Goal: Information Seeking & Learning: Learn about a topic

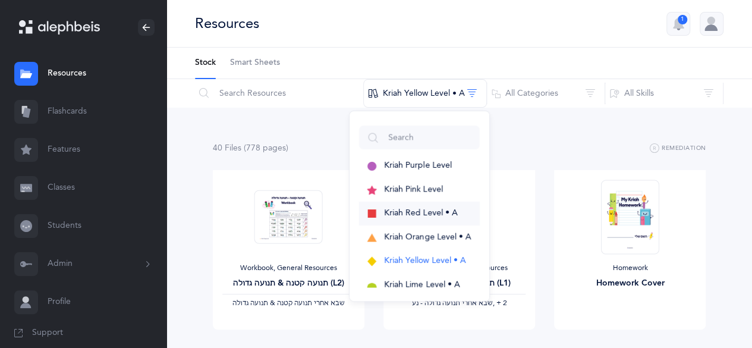
click at [401, 210] on span "Kriah Red Level • A" at bounding box center [421, 213] width 74 height 10
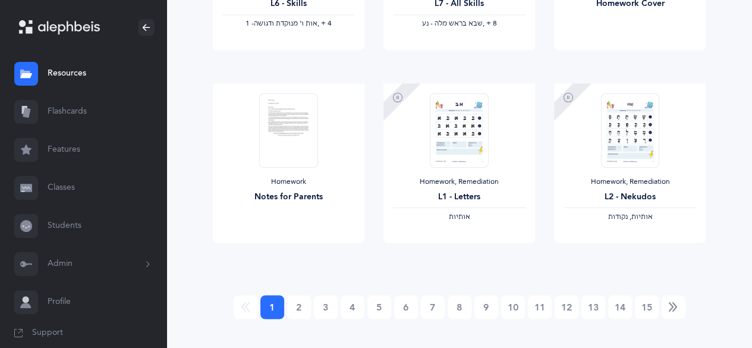
scroll to position [1068, 0]
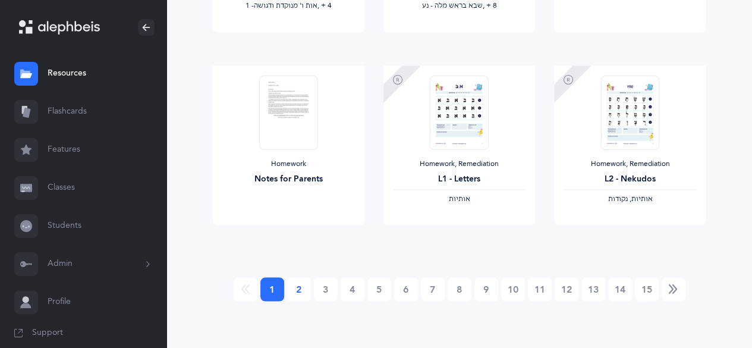
click at [302, 291] on link "2" at bounding box center [299, 289] width 24 height 24
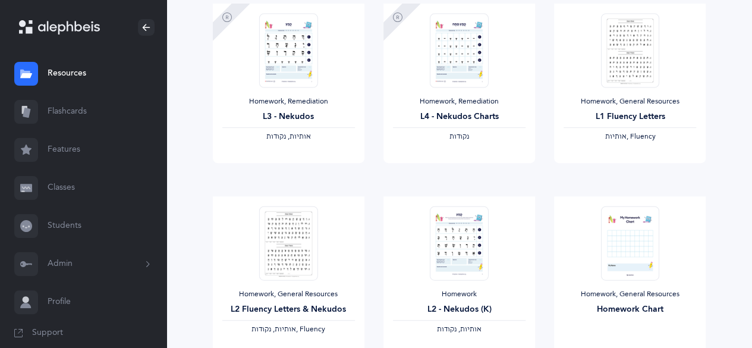
scroll to position [161, 0]
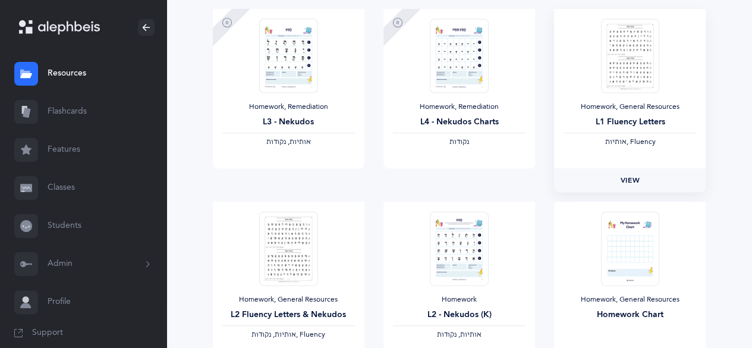
click at [615, 179] on link "View" at bounding box center [630, 180] width 152 height 24
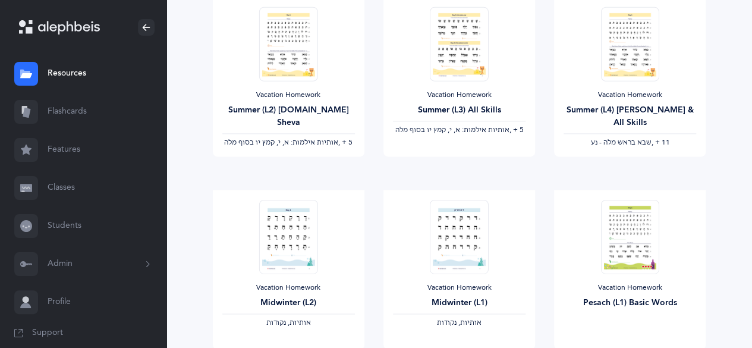
scroll to position [466, 0]
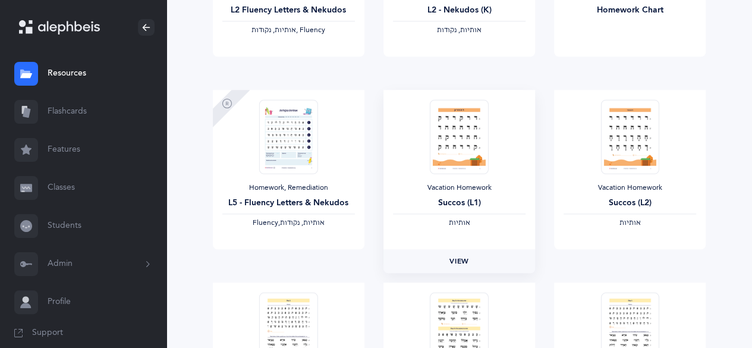
click at [452, 261] on span "View" at bounding box center [459, 261] width 19 height 11
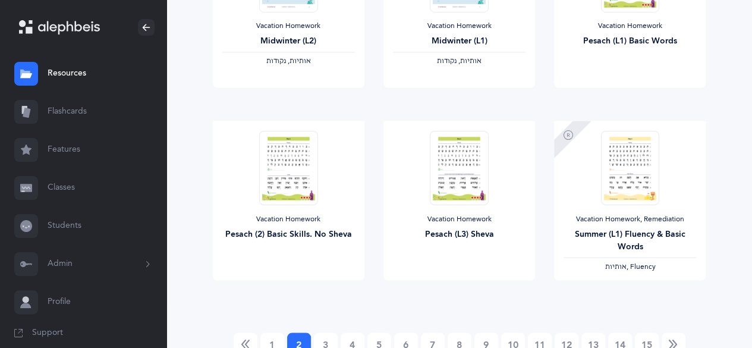
scroll to position [1068, 0]
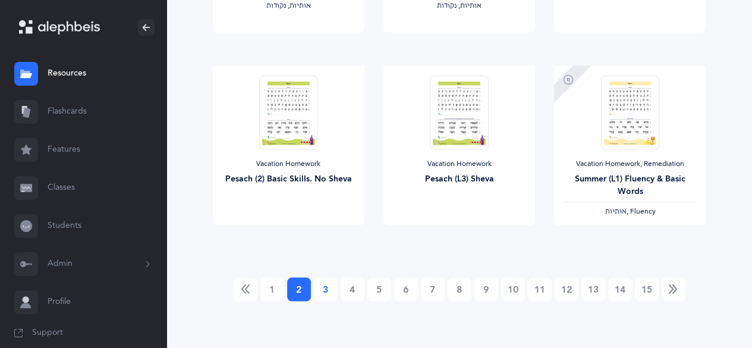
click at [328, 280] on link "3" at bounding box center [326, 289] width 24 height 24
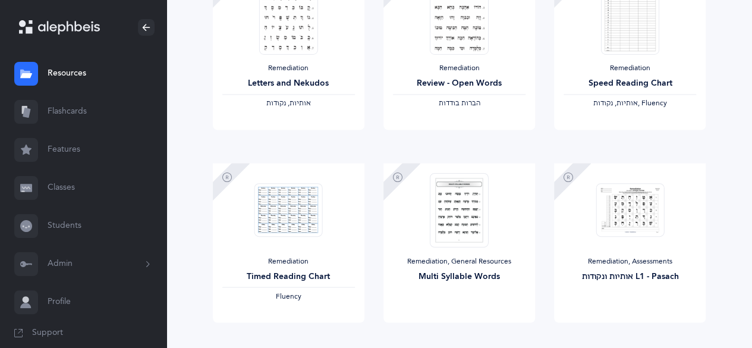
scroll to position [1027, 0]
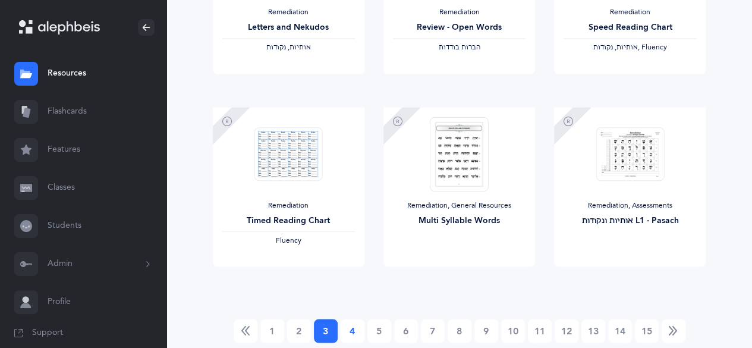
click at [353, 332] on link "4" at bounding box center [353, 331] width 24 height 24
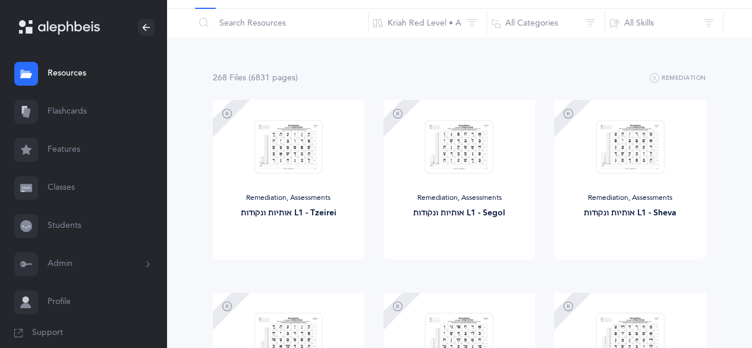
scroll to position [0, 0]
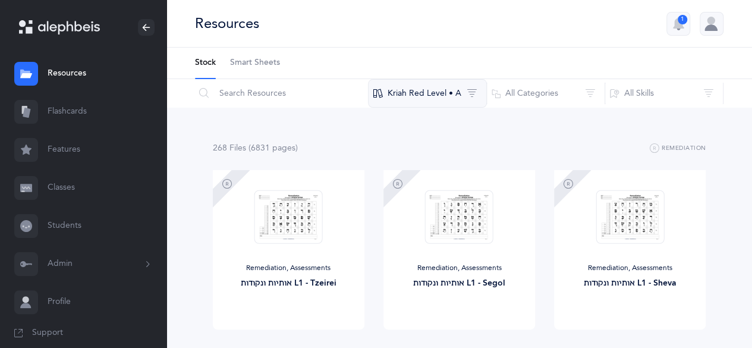
click at [439, 98] on button "Kriah Red Level • A" at bounding box center [427, 93] width 119 height 29
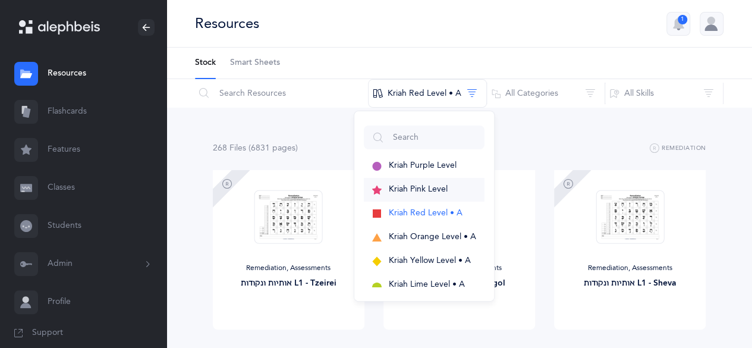
click at [430, 187] on span "Kriah Pink Level" at bounding box center [418, 189] width 59 height 10
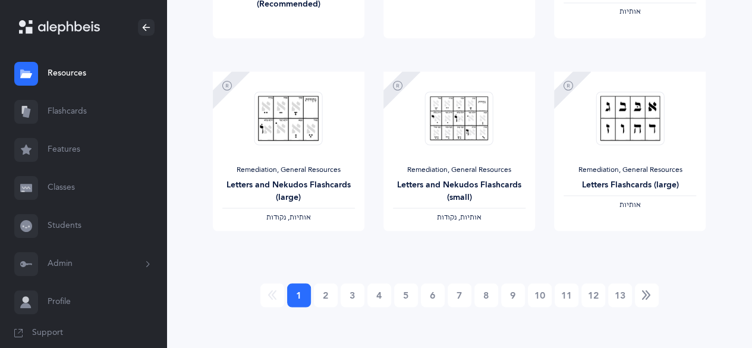
scroll to position [1065, 0]
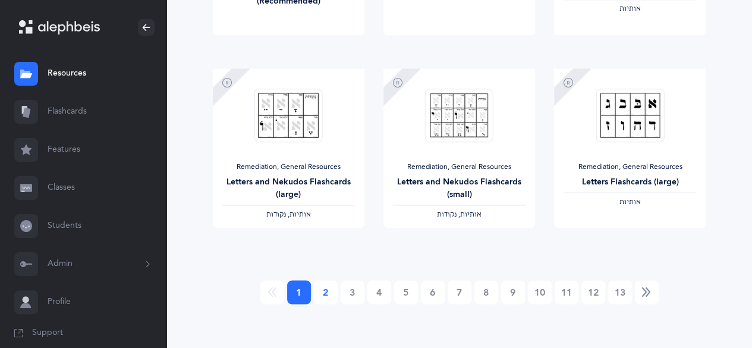
click at [325, 293] on link "2" at bounding box center [326, 292] width 24 height 24
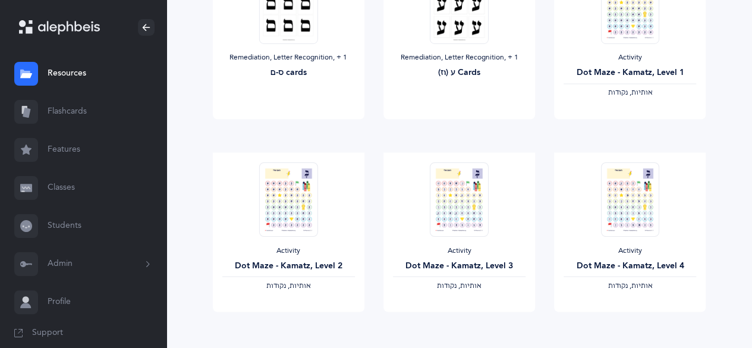
scroll to position [1068, 0]
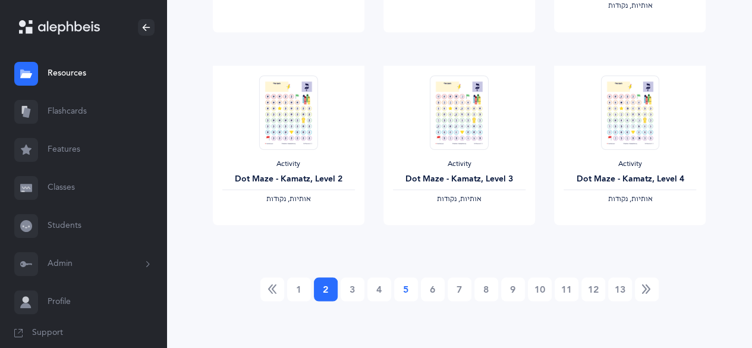
click at [406, 291] on link "5" at bounding box center [406, 289] width 24 height 24
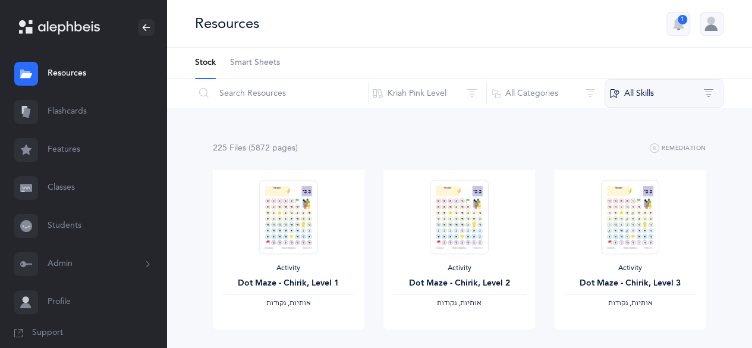
scroll to position [0, 0]
click at [416, 95] on button "Kriah Pink Level" at bounding box center [427, 93] width 119 height 29
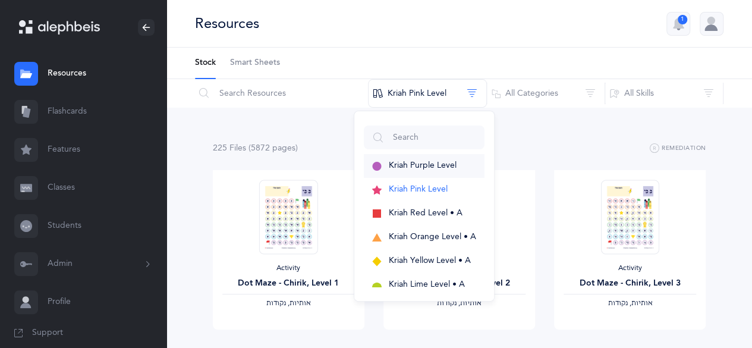
click at [412, 165] on span "Kriah Purple Level" at bounding box center [423, 166] width 68 height 10
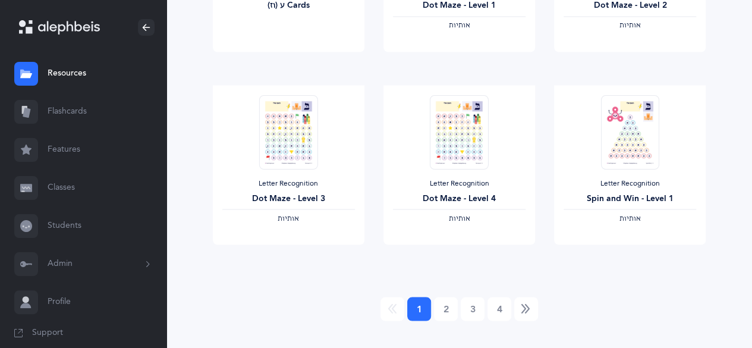
scroll to position [1068, 0]
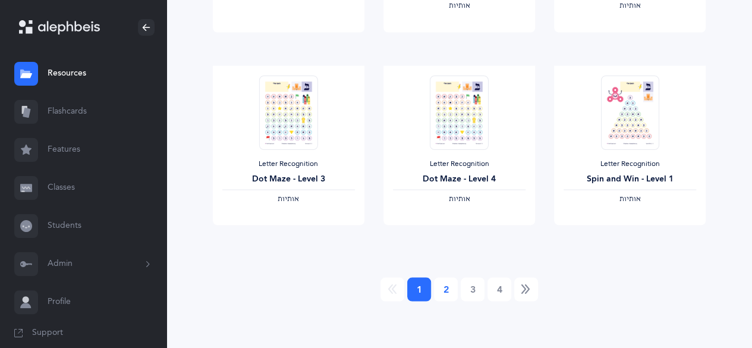
click at [447, 289] on link "2" at bounding box center [446, 289] width 24 height 24
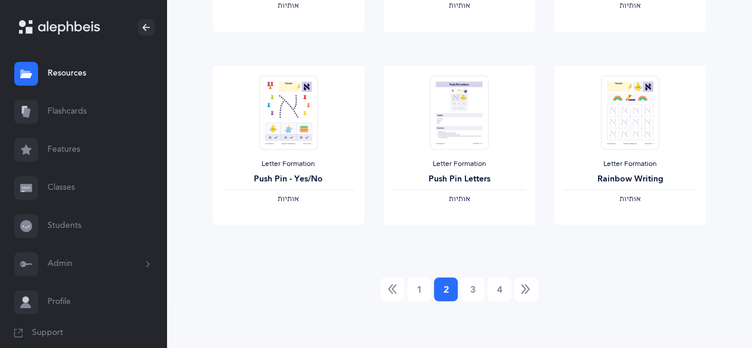
click at [457, 289] on link "2 (current)" at bounding box center [446, 289] width 24 height 24
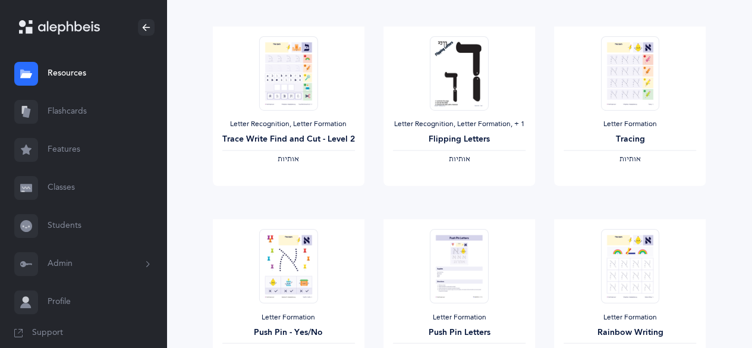
scroll to position [1017, 0]
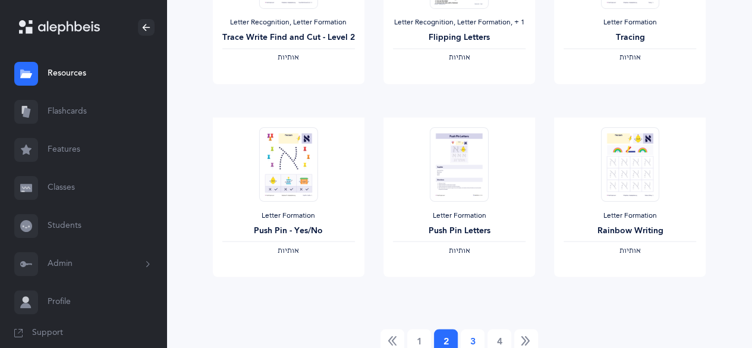
click at [476, 334] on link "3" at bounding box center [473, 341] width 24 height 24
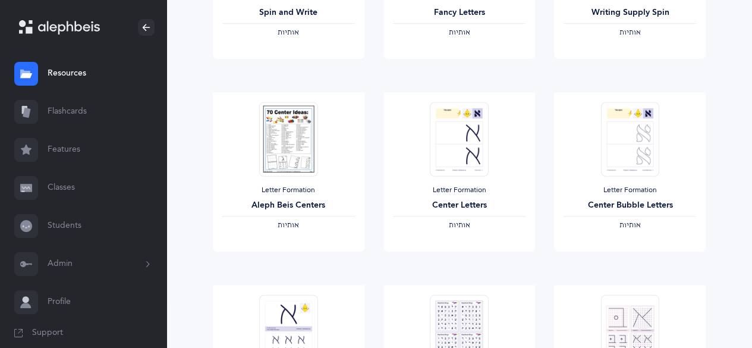
scroll to position [487, 0]
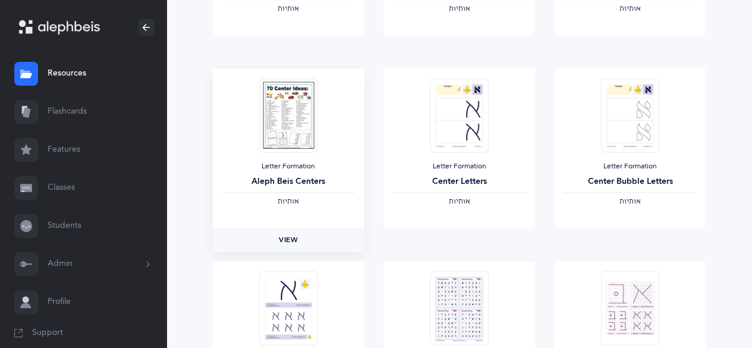
click at [288, 237] on span "View" at bounding box center [288, 239] width 19 height 11
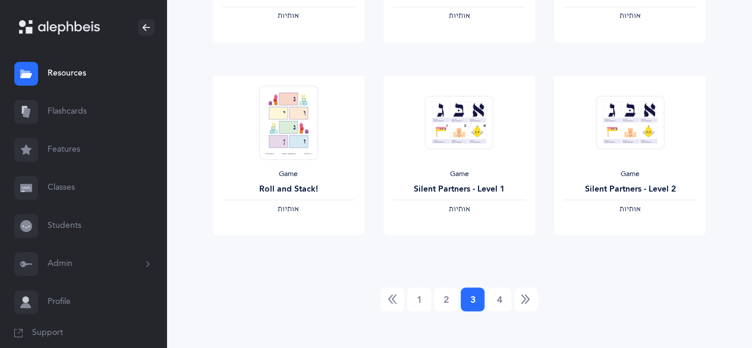
scroll to position [1068, 0]
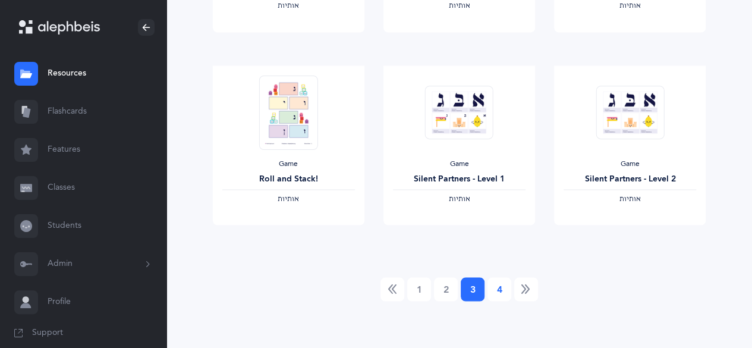
click at [495, 284] on link "4" at bounding box center [500, 289] width 24 height 24
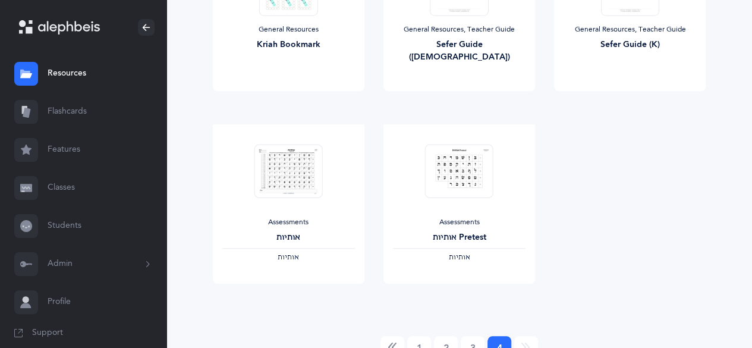
scroll to position [455, 0]
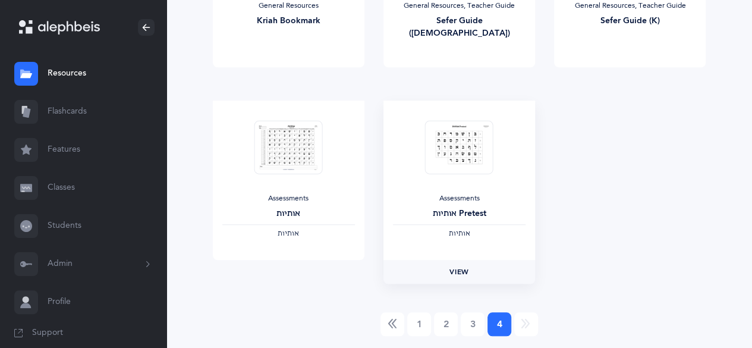
click at [457, 275] on span "View" at bounding box center [459, 271] width 19 height 11
